Goal: Task Accomplishment & Management: Complete application form

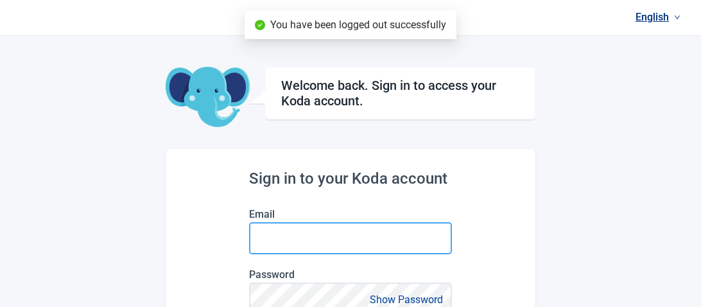
type input "[EMAIL_ADDRESS][DOMAIN_NAME]"
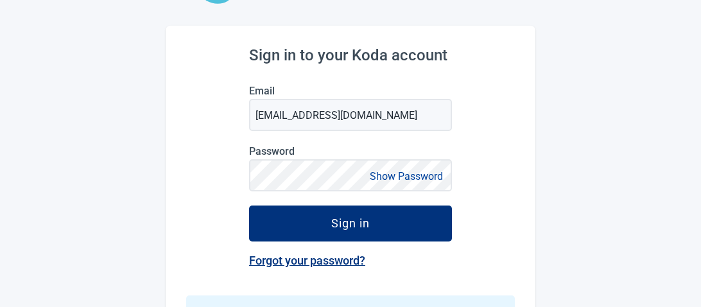
scroll to position [151, 0]
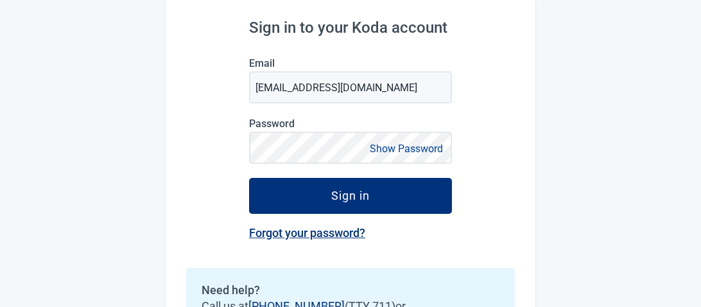
click at [388, 146] on button "Show Password" at bounding box center [406, 148] width 81 height 17
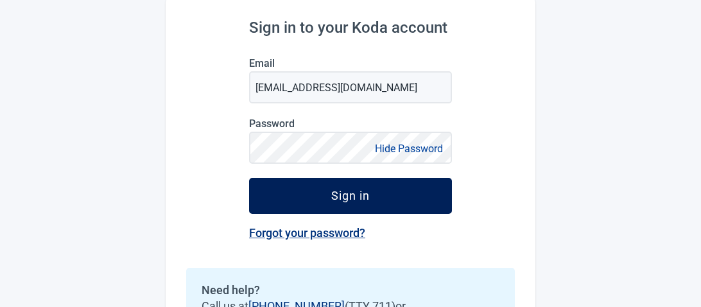
click at [335, 202] on button "Sign in" at bounding box center [350, 196] width 203 height 36
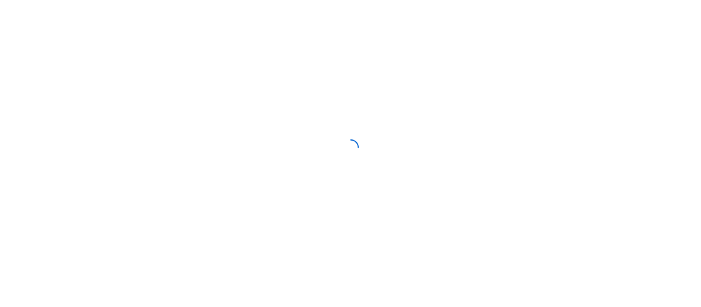
scroll to position [142, 0]
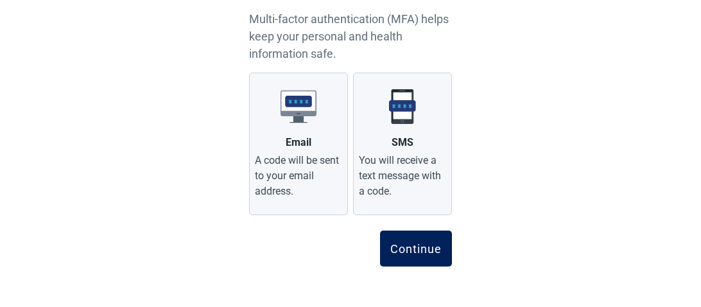
click at [408, 246] on div "Continue" at bounding box center [415, 248] width 51 height 13
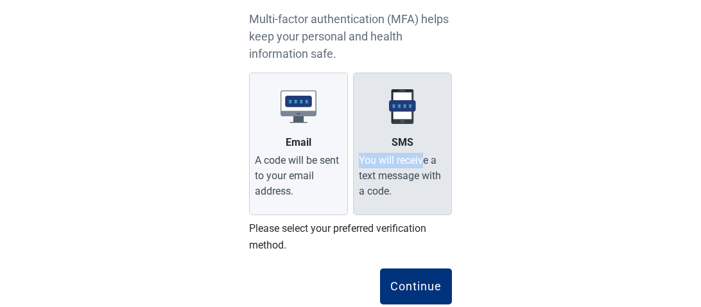
click at [424, 139] on label "SMS You will receive a text message with a code." at bounding box center [402, 144] width 99 height 142
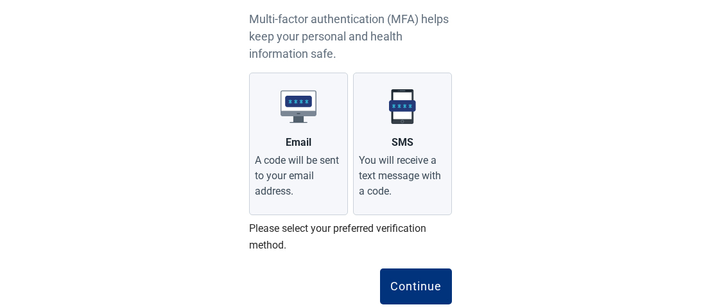
click at [553, 202] on div "English Choose your preferred verification method Multi-factor authentication (…" at bounding box center [350, 101] width 701 height 487
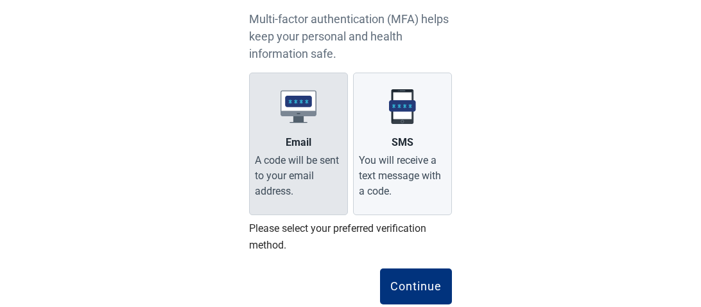
click at [282, 153] on div "A code will be sent to your email address." at bounding box center [298, 176] width 87 height 46
click at [0, 0] on input "Email A code will be sent to your email address." at bounding box center [0, 0] width 0 height 0
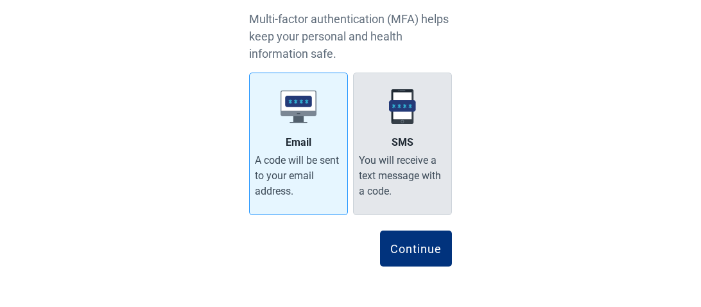
click at [421, 162] on div "You will receive a text message with a code." at bounding box center [402, 176] width 87 height 46
click at [0, 0] on input "SMS You will receive a text message with a code." at bounding box center [0, 0] width 0 height 0
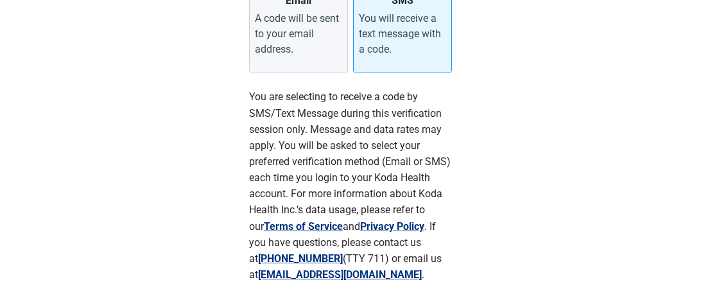
scroll to position [361, 0]
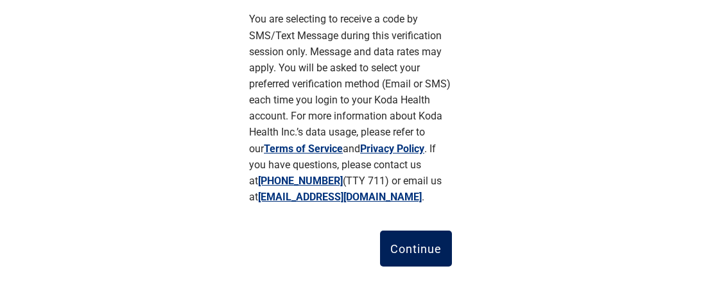
click at [409, 249] on div "Continue" at bounding box center [415, 248] width 51 height 13
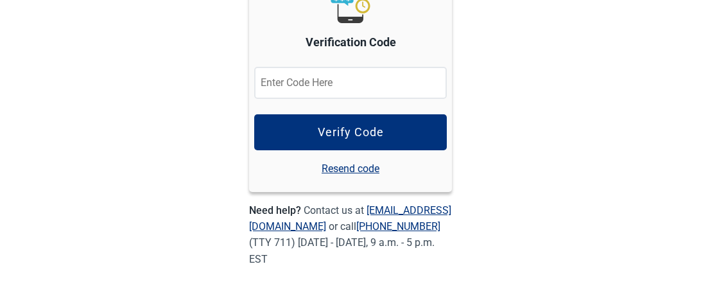
scroll to position [202, 0]
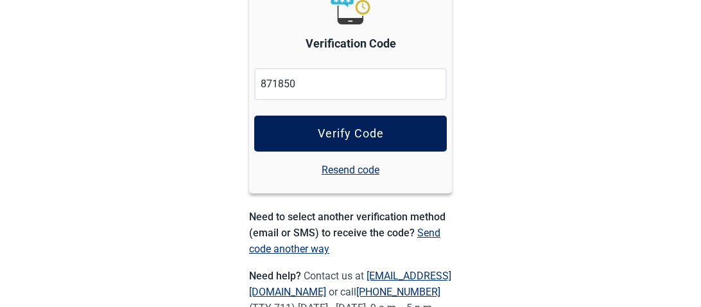
type input "871850"
click at [370, 131] on div "Verify Code" at bounding box center [351, 133] width 66 height 13
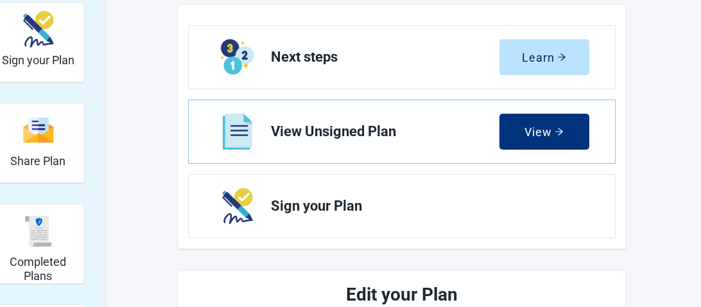
scroll to position [140, 0]
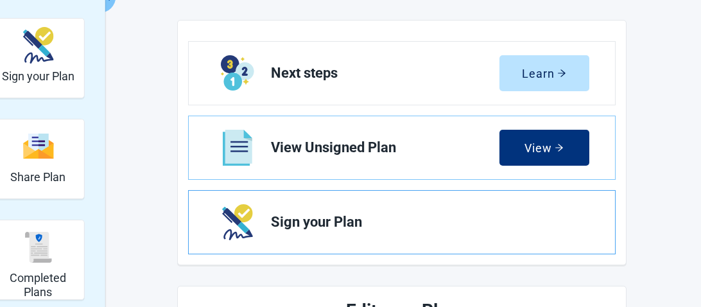
click at [245, 214] on img "Next Sign your Plan section" at bounding box center [237, 222] width 30 height 36
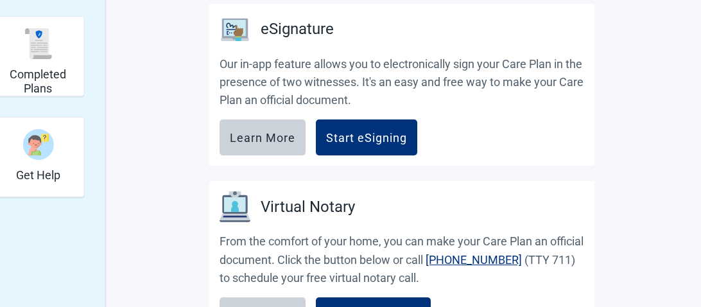
scroll to position [362, 0]
